Goal: Complete application form

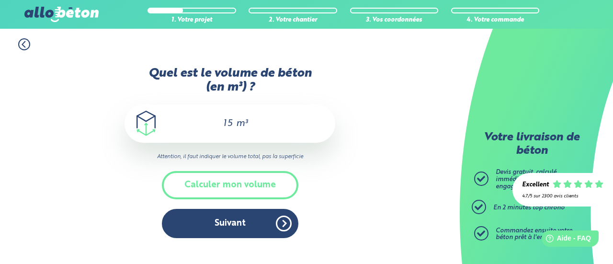
scroll to position [48, 0]
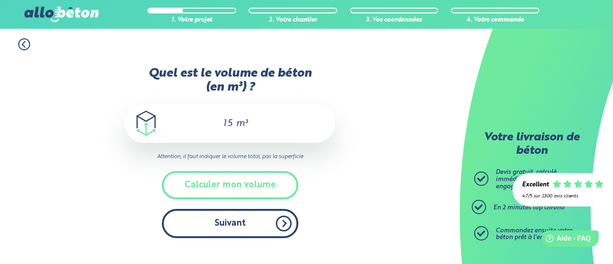
click at [282, 224] on button "Suivant" at bounding box center [230, 223] width 137 height 29
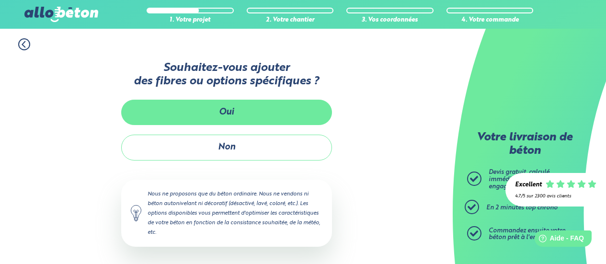
click at [241, 106] on button "Oui" at bounding box center [226, 112] width 211 height 25
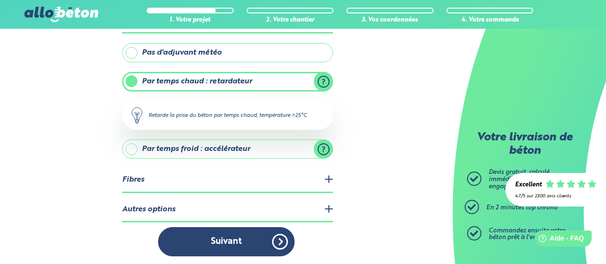
scroll to position [249, 0]
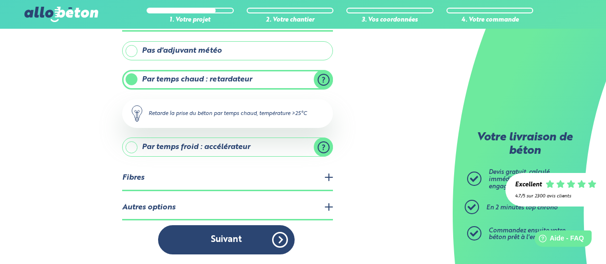
click at [329, 178] on legend "Fibres" at bounding box center [227, 178] width 211 height 24
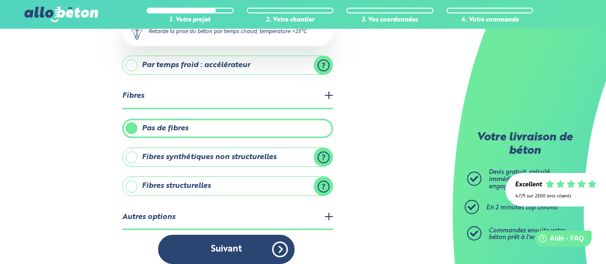
scroll to position [340, 0]
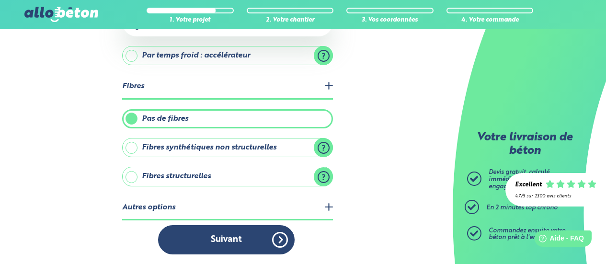
click at [133, 173] on label "Fibres structurelles" at bounding box center [227, 176] width 211 height 19
click at [0, 0] on input "Fibres structurelles" at bounding box center [0, 0] width 0 height 0
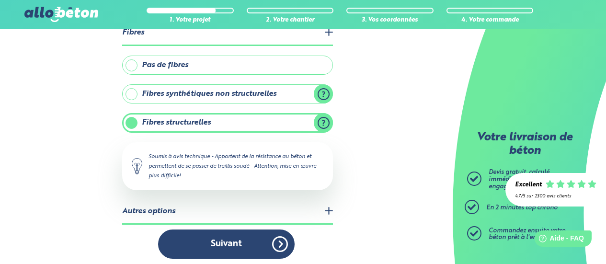
scroll to position [398, 0]
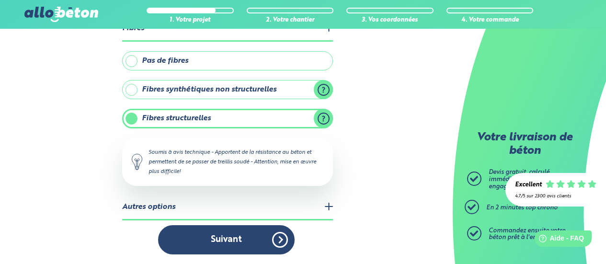
click at [326, 207] on legend "Autres options" at bounding box center [227, 208] width 211 height 24
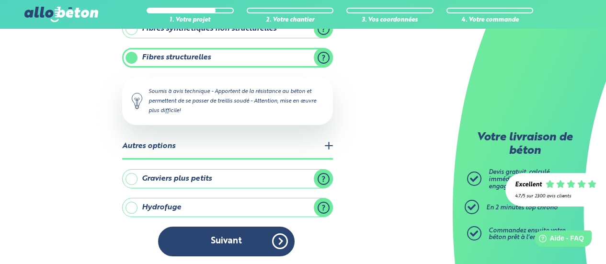
scroll to position [461, 0]
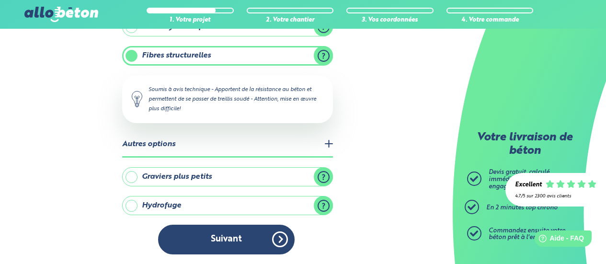
drag, startPoint x: 136, startPoint y: 178, endPoint x: 131, endPoint y: 189, distance: 12.0
click at [135, 178] on label "Graviers plus petits" at bounding box center [227, 176] width 211 height 19
click at [0, 0] on input "Graviers plus petits" at bounding box center [0, 0] width 0 height 0
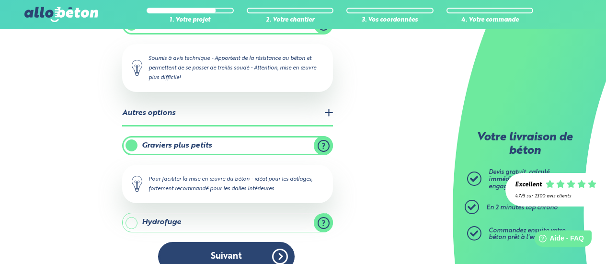
scroll to position [509, 0]
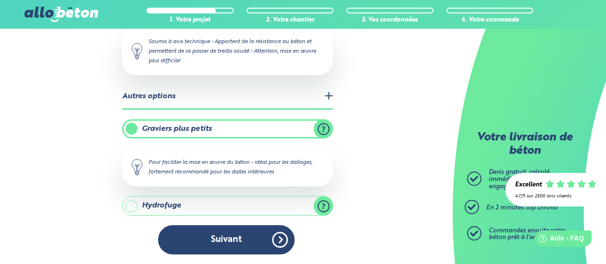
click at [135, 203] on label "Hydrofuge" at bounding box center [227, 205] width 211 height 19
click at [0, 0] on input "Hydrofuge" at bounding box center [0, 0] width 0 height 0
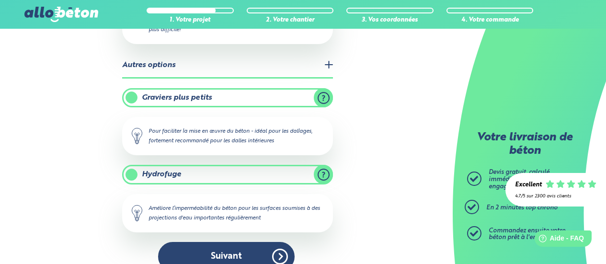
scroll to position [557, 0]
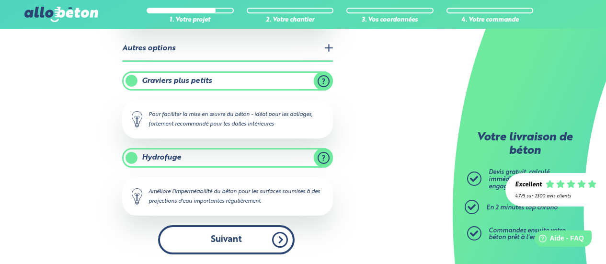
click at [279, 239] on button "Suivant" at bounding box center [226, 239] width 137 height 29
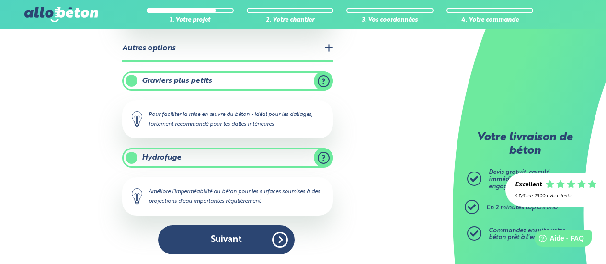
scroll to position [243, 0]
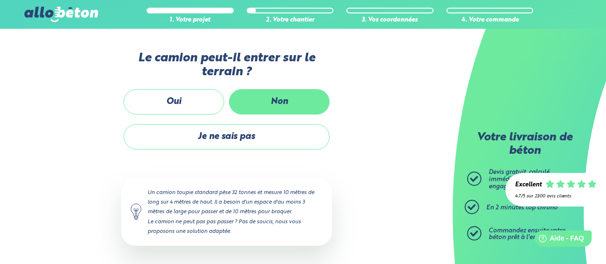
click at [283, 107] on label "Non" at bounding box center [279, 101] width 101 height 25
click at [0, 0] on input "Non" at bounding box center [0, 0] width 0 height 0
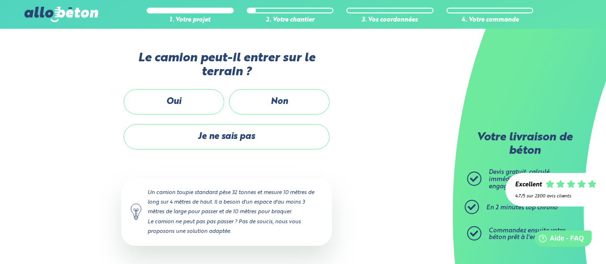
scroll to position [126, 0]
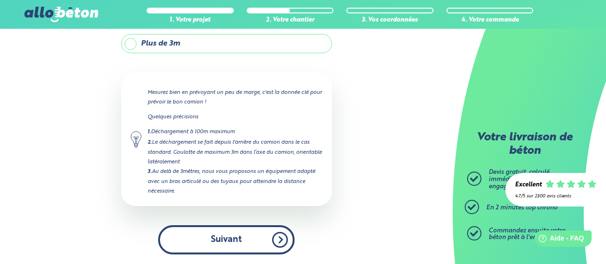
click at [278, 235] on button "Suivant" at bounding box center [226, 239] width 137 height 29
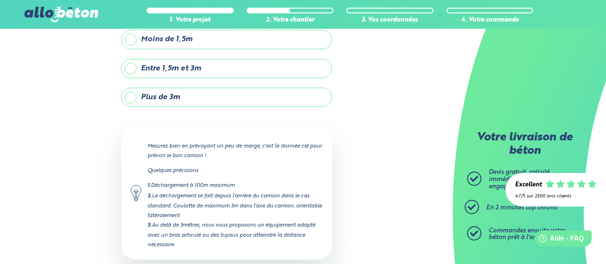
scroll to position [0, 0]
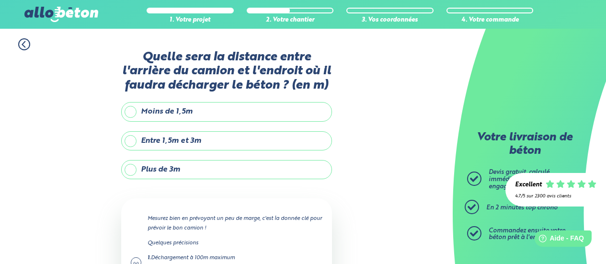
click at [131, 168] on label "Plus de 3m" at bounding box center [226, 169] width 211 height 19
click at [0, 0] on input "Plus de 3m" at bounding box center [0, 0] width 0 height 0
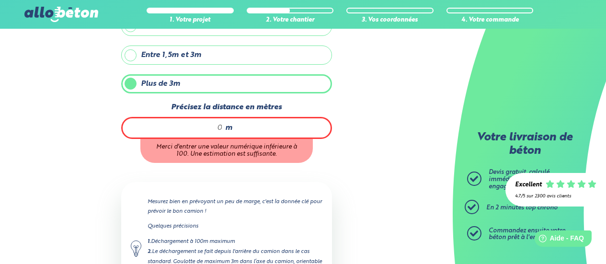
scroll to position [96, 0]
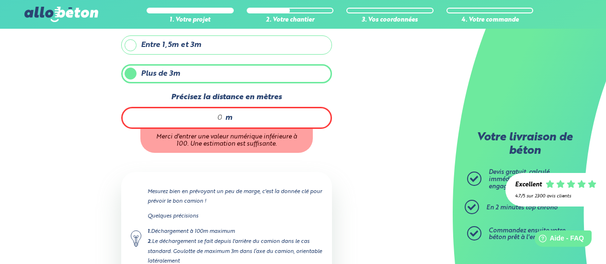
click at [212, 114] on input "Précisez la distance en mètres" at bounding box center [177, 118] width 91 height 10
type input "1"
type input "20"
click at [351, 154] on div "1. Votre projet 2. Votre chantier 3. Vos coordonnées 4. Votre commande Quelle s…" at bounding box center [226, 148] width 453 height 430
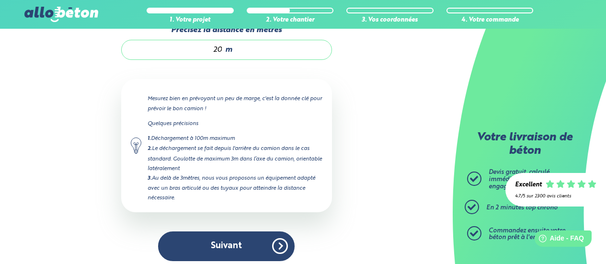
scroll to position [170, 0]
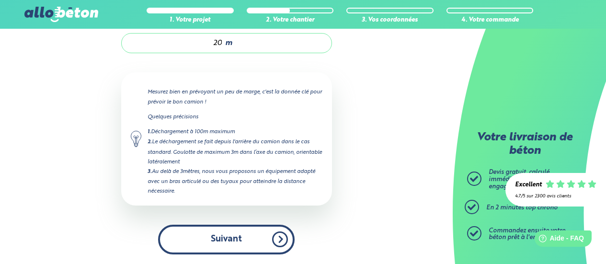
click at [270, 239] on button "Suivant" at bounding box center [226, 239] width 137 height 29
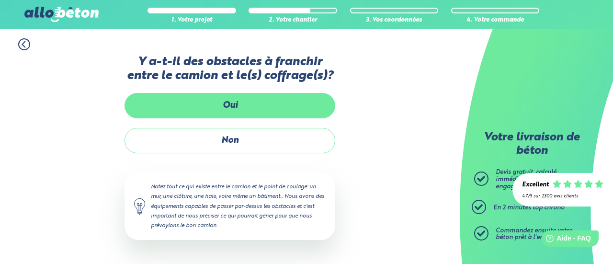
click at [249, 108] on label "Oui" at bounding box center [230, 105] width 211 height 25
click at [0, 0] on input "Oui" at bounding box center [0, 0] width 0 height 0
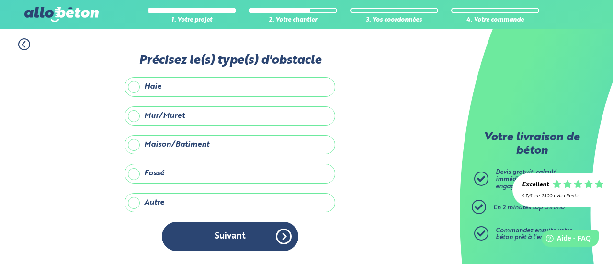
click at [135, 142] on label "Maison/Batiment" at bounding box center [230, 144] width 211 height 19
click at [0, 0] on input "Maison/Batiment" at bounding box center [0, 0] width 0 height 0
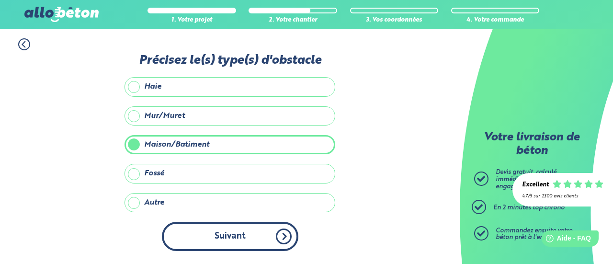
click at [281, 236] on button "Suivant" at bounding box center [230, 236] width 137 height 29
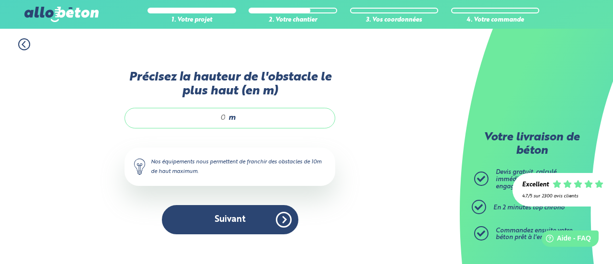
click at [218, 117] on input "Précisez la hauteur de l'obstacle le plus haut (en m)" at bounding box center [181, 118] width 92 height 10
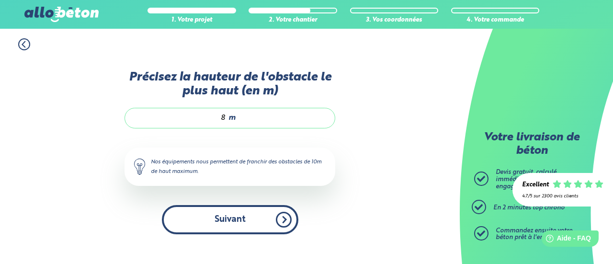
type input "8"
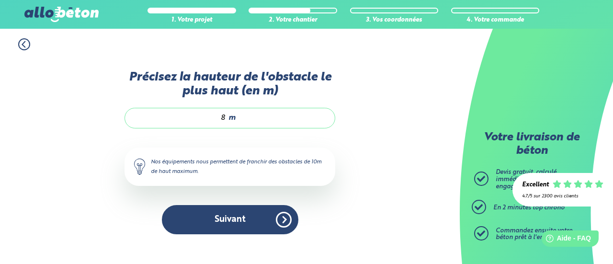
drag, startPoint x: 288, startPoint y: 220, endPoint x: 297, endPoint y: 218, distance: 9.3
click at [288, 220] on button "Suivant" at bounding box center [230, 219] width 137 height 29
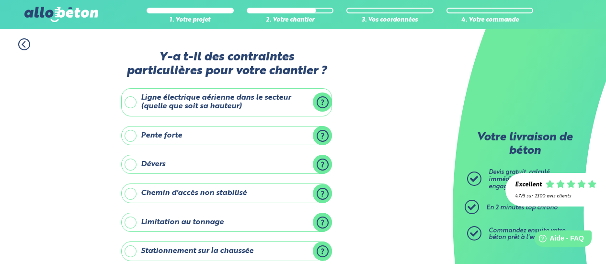
click at [129, 100] on label "Ligne électrique aérienne dans le secteur (quelle que soit sa hauteur)" at bounding box center [226, 102] width 211 height 28
click at [0, 0] on input "Ligne électrique aérienne dans le secteur (quelle que soit sa hauteur)" at bounding box center [0, 0] width 0 height 0
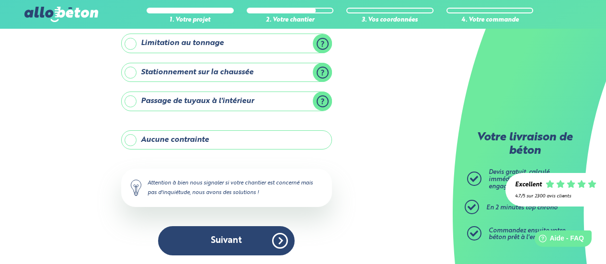
scroll to position [247, 0]
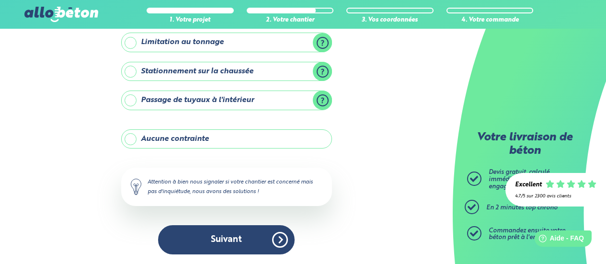
click at [282, 236] on button "Suivant" at bounding box center [226, 239] width 137 height 29
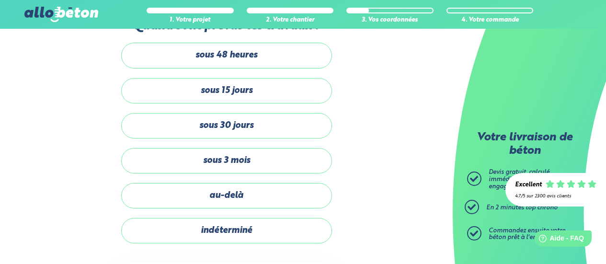
scroll to position [48, 0]
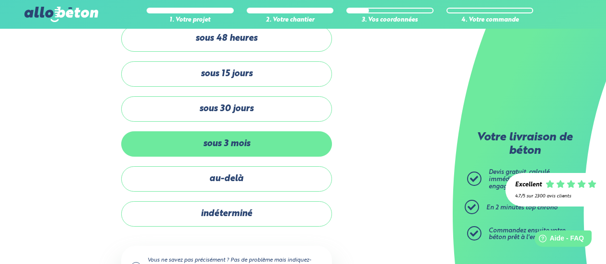
click at [276, 149] on label "sous 3 mois" at bounding box center [226, 143] width 211 height 25
click at [0, 0] on input "sous 3 mois" at bounding box center [0, 0] width 0 height 0
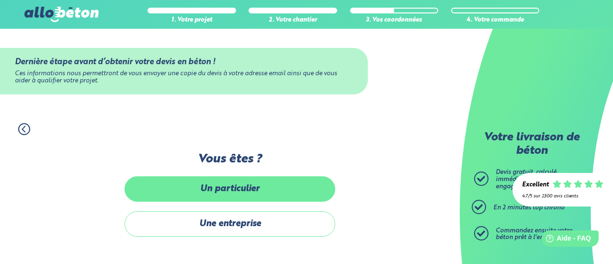
click at [242, 198] on label "Un particulier" at bounding box center [230, 188] width 211 height 25
click at [0, 0] on input "Un particulier" at bounding box center [0, 0] width 0 height 0
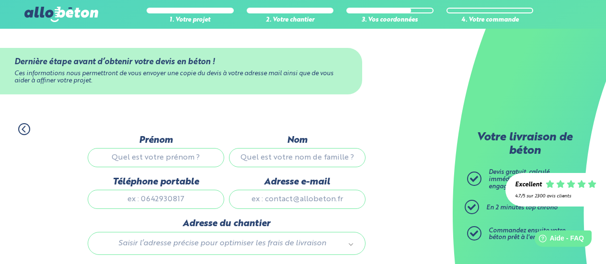
click at [199, 156] on input "Prénom" at bounding box center [156, 157] width 137 height 19
type input "[PERSON_NAME]"
type input "Grangereau"
type input "0766841529"
type input "[PERSON_NAME][EMAIL_ADDRESS][DOMAIN_NAME]"
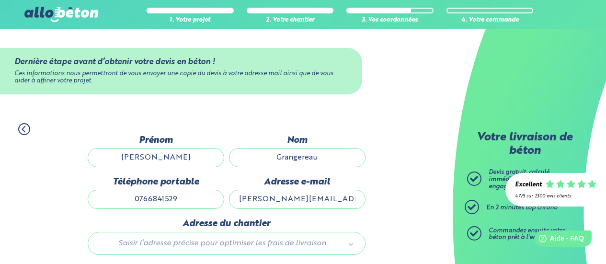
type input "[STREET_ADDRESS]"
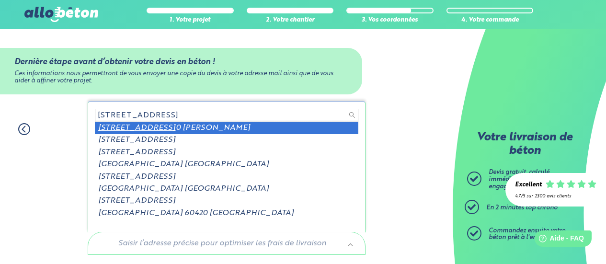
type input "[STREET_ADDRESS]"
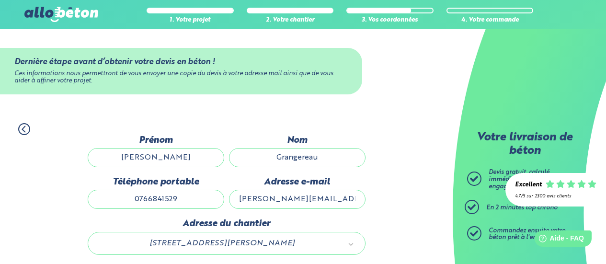
click at [395, 141] on div "1. Votre projet 2. Votre chantier 3. Vos coordonnées 4. Votre commande Dernière…" at bounding box center [226, 255] width 453 height 282
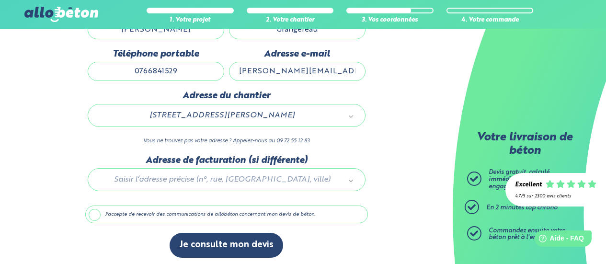
scroll to position [131, 0]
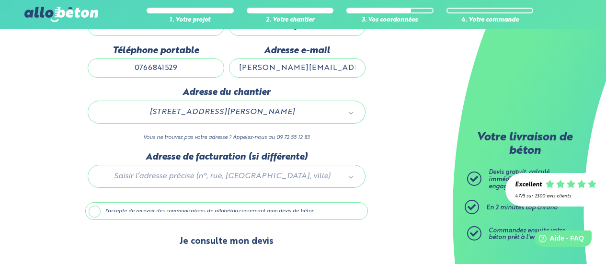
click at [253, 239] on button "Je consulte mon devis" at bounding box center [227, 242] width 114 height 24
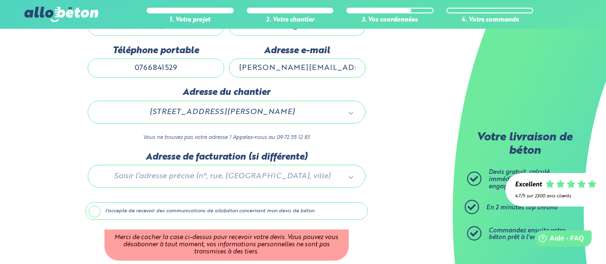
click at [97, 214] on label "J'accepte de recevoir des communications de allobéton concernant mon devis de b…" at bounding box center [226, 211] width 283 height 18
click at [0, 0] on input "J'accepte de recevoir des communications de allobéton concernant mon devis de b…" at bounding box center [0, 0] width 0 height 0
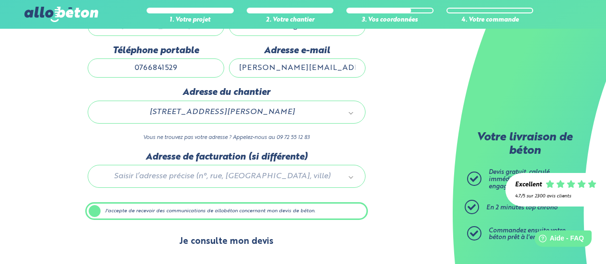
click at [247, 243] on button "Je consulte mon devis" at bounding box center [227, 242] width 114 height 24
